Goal: Check status

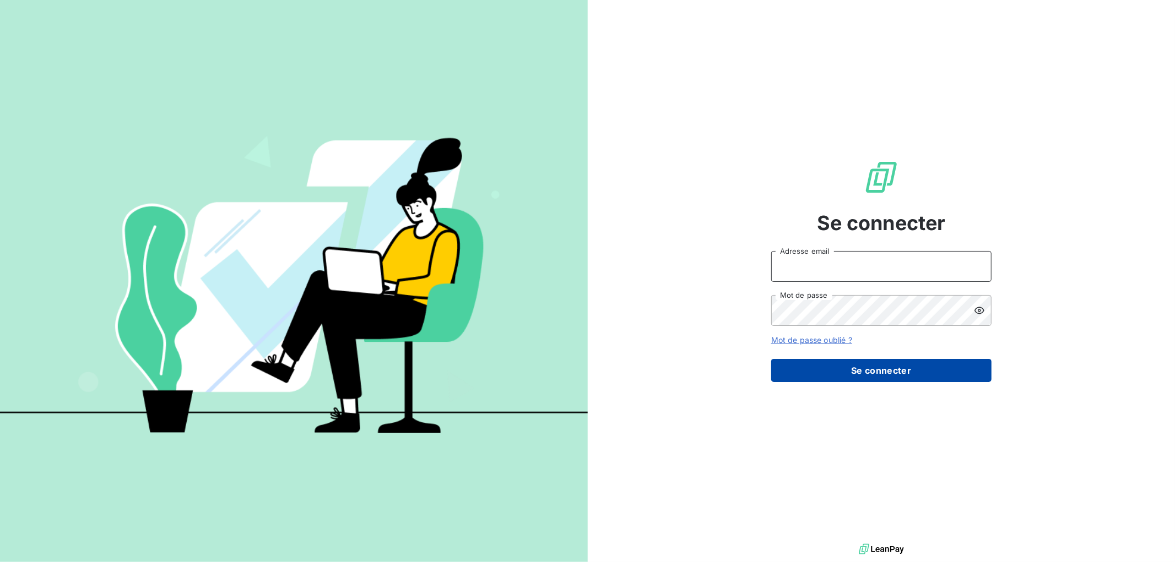
type input "[EMAIL_ADDRESS][DOMAIN_NAME]"
click at [898, 371] on button "Se connecter" at bounding box center [881, 370] width 220 height 23
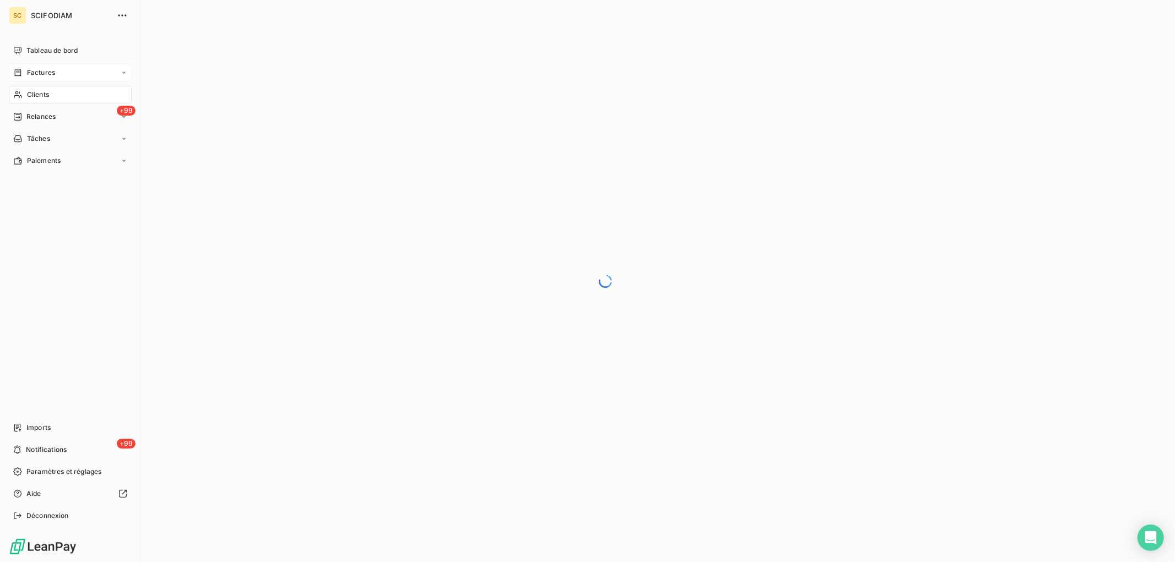
click at [54, 70] on span "Factures" at bounding box center [41, 73] width 28 height 10
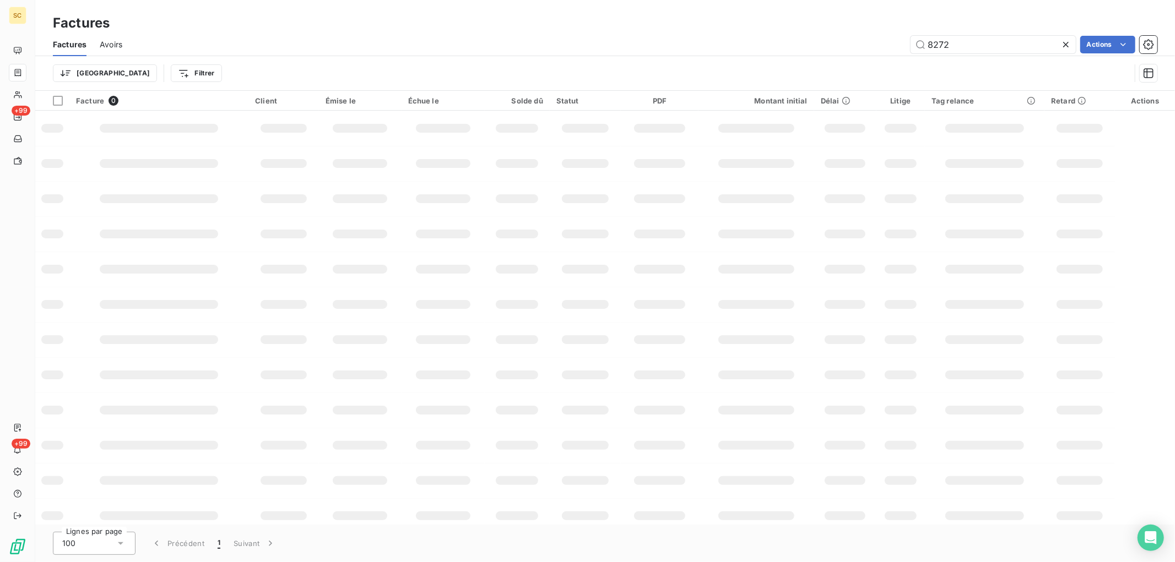
drag, startPoint x: 955, startPoint y: 45, endPoint x: 792, endPoint y: 28, distance: 163.4
click at [792, 28] on div "Factures Factures Avoirs 8272 Actions Trier Filtrer" at bounding box center [605, 45] width 1140 height 91
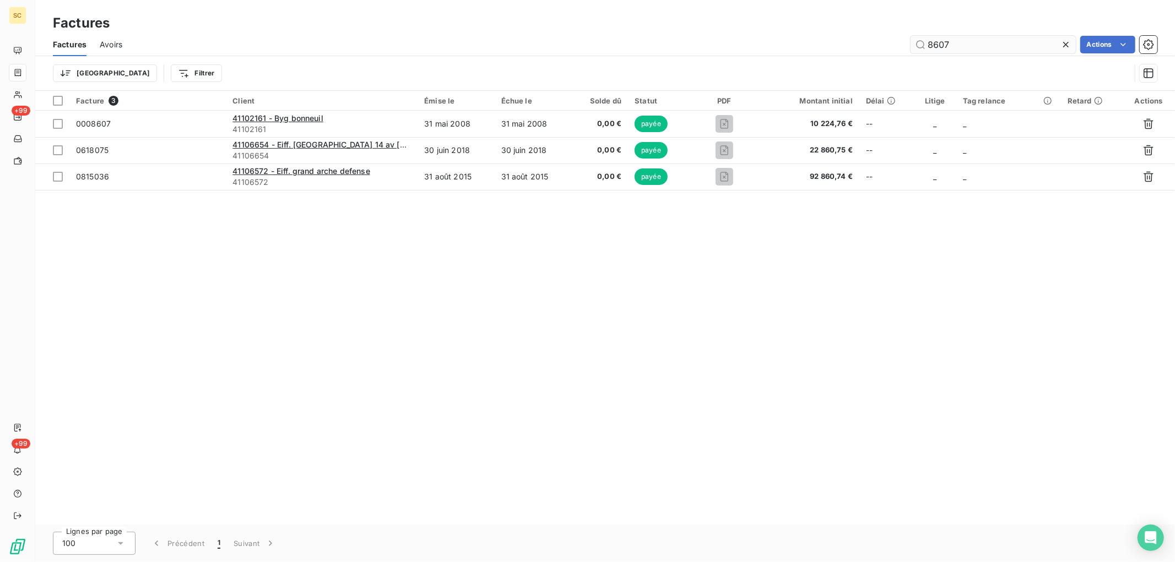
click at [934, 44] on input "8607" at bounding box center [993, 45] width 165 height 18
type input "8307"
